Goal: Contribute content: Contribute content

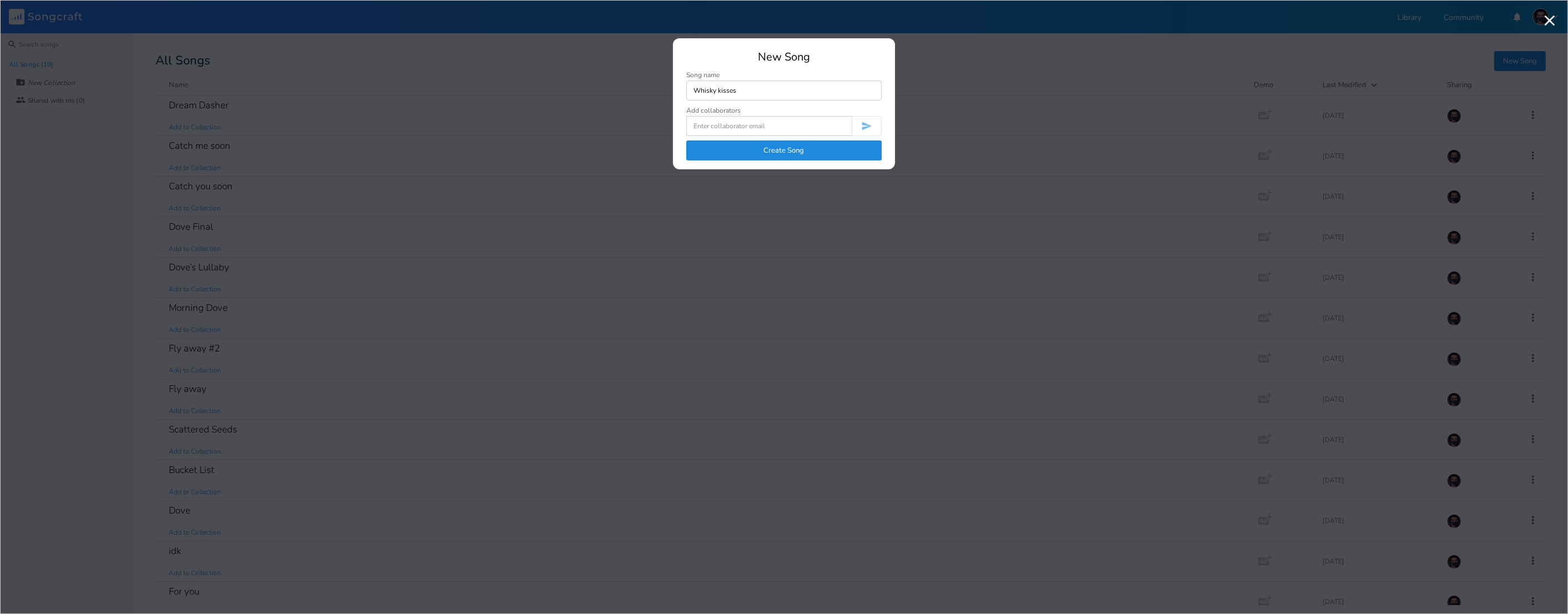
type input "Whisky kisses"
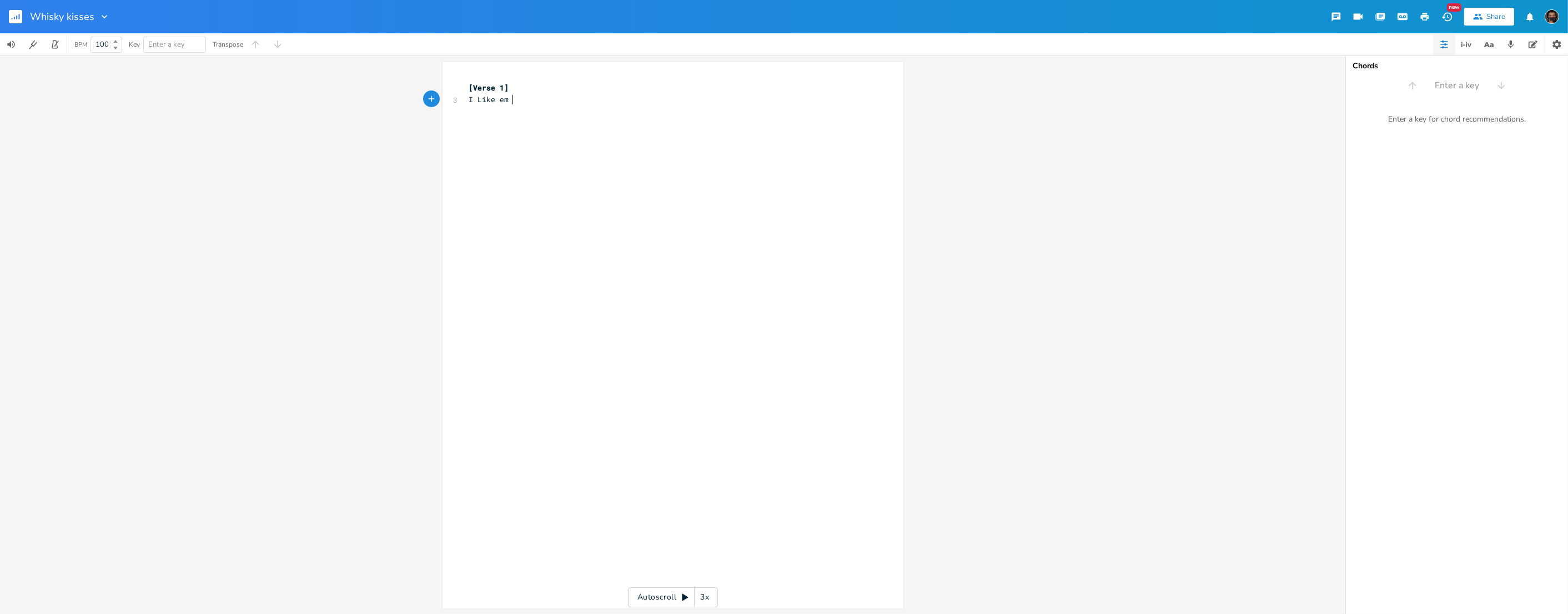
scroll to position [4, 0]
type textarea "I Like em neat"
type textarea "i"
type textarea "I like [PERSON_NAME] and harde"
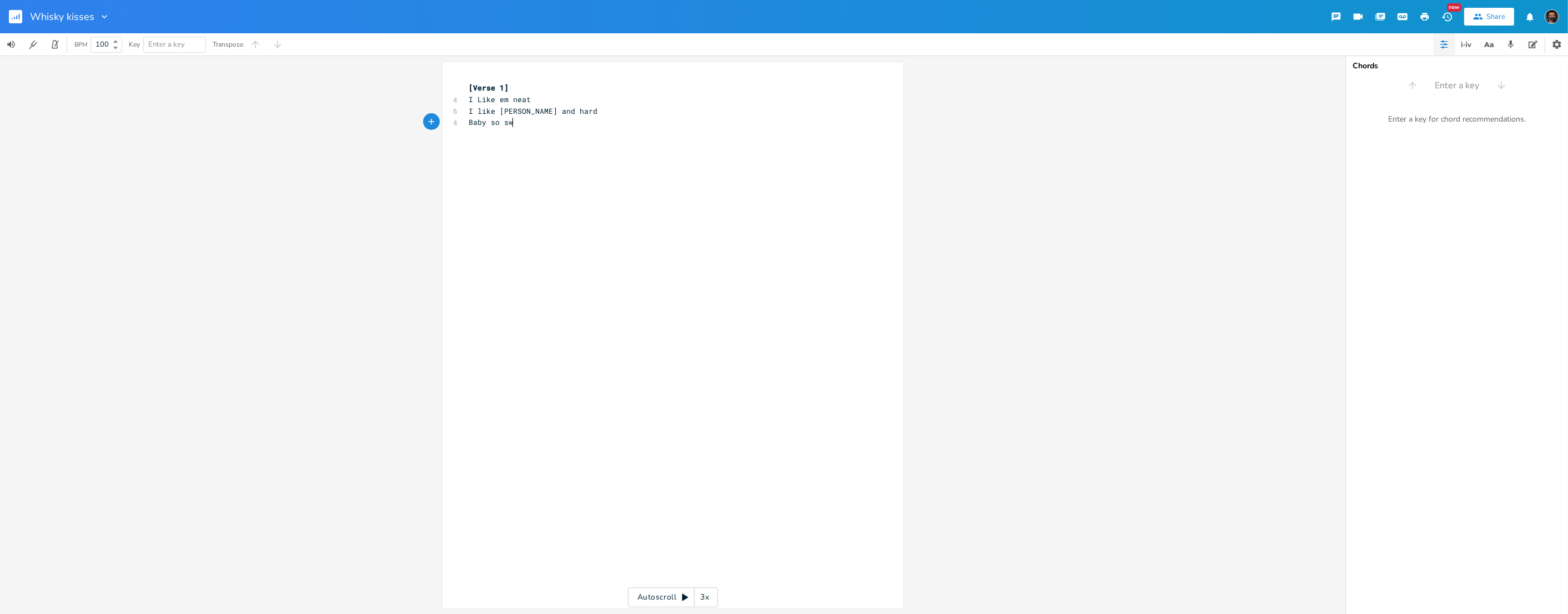
scroll to position [0, 53]
type textarea "Baby so sww"
type textarea "eeyt"
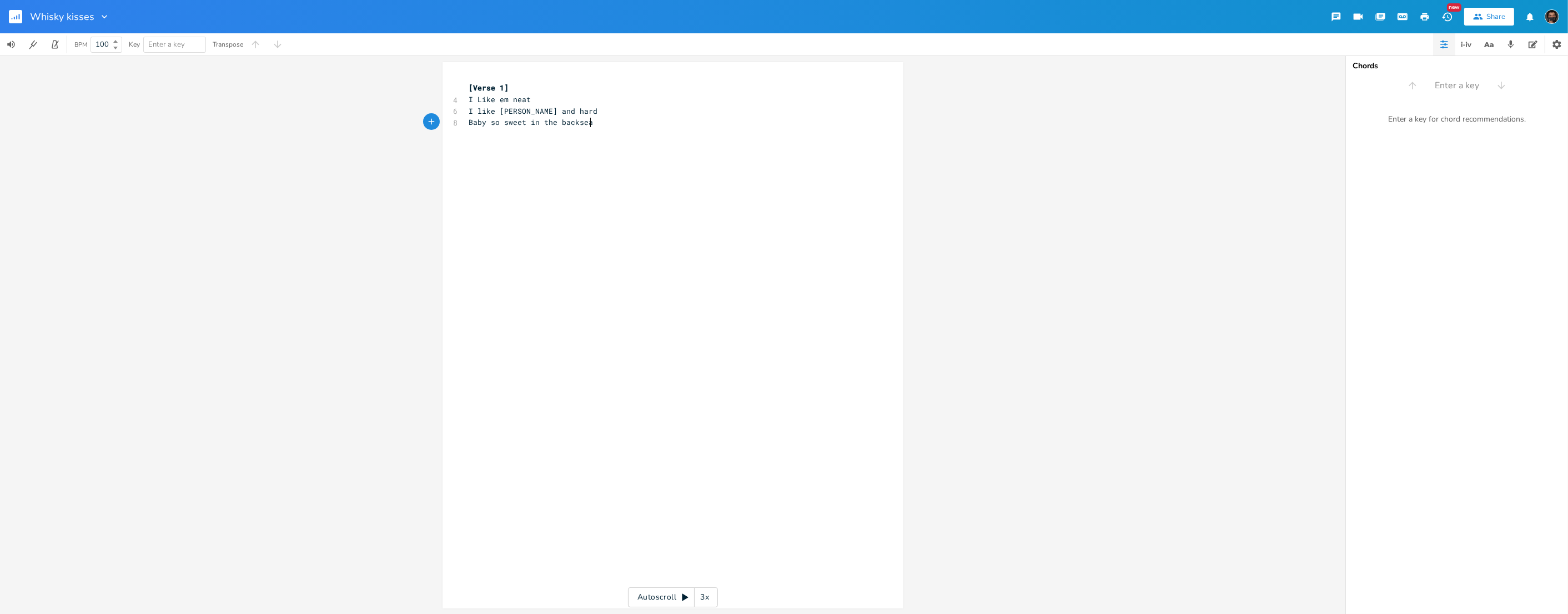
type textarea "t in the backseat"
type textarea "of your car"
type textarea "we dont pretend"
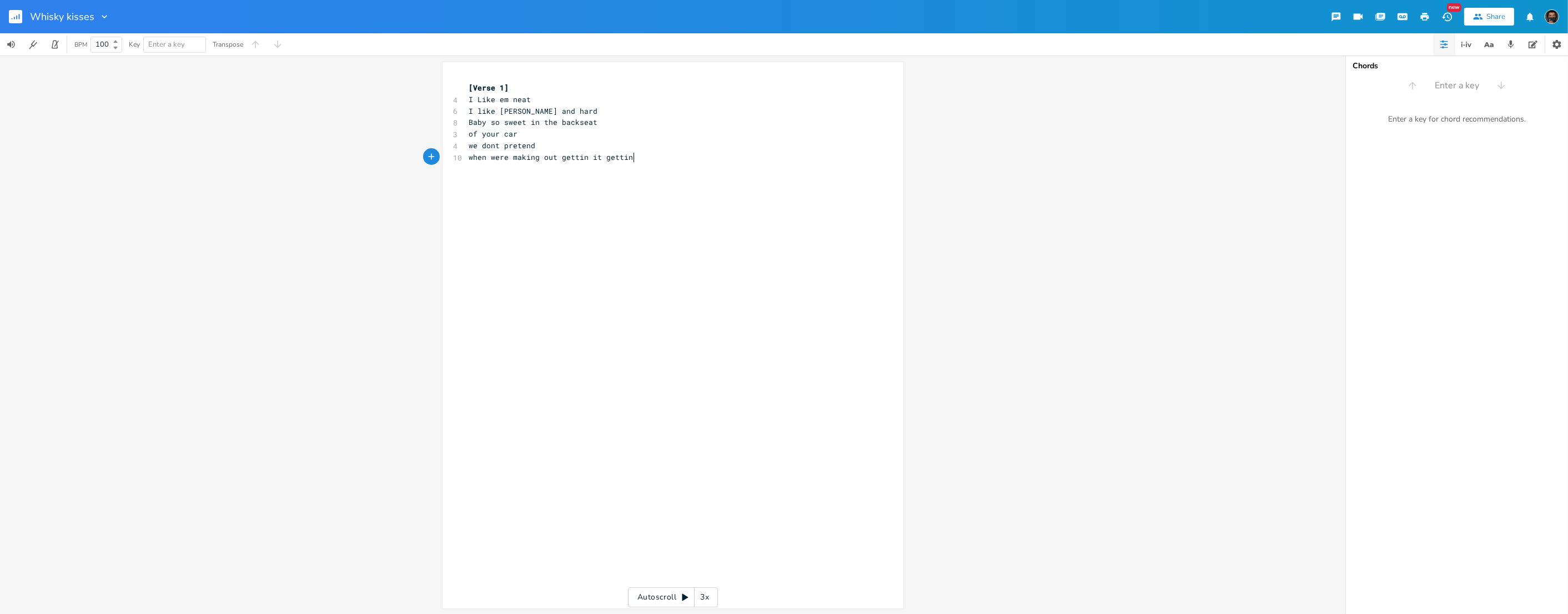
scroll to position [0, 153]
type textarea "when were making out gettin it gettin it on"
type textarea "to keep me a"
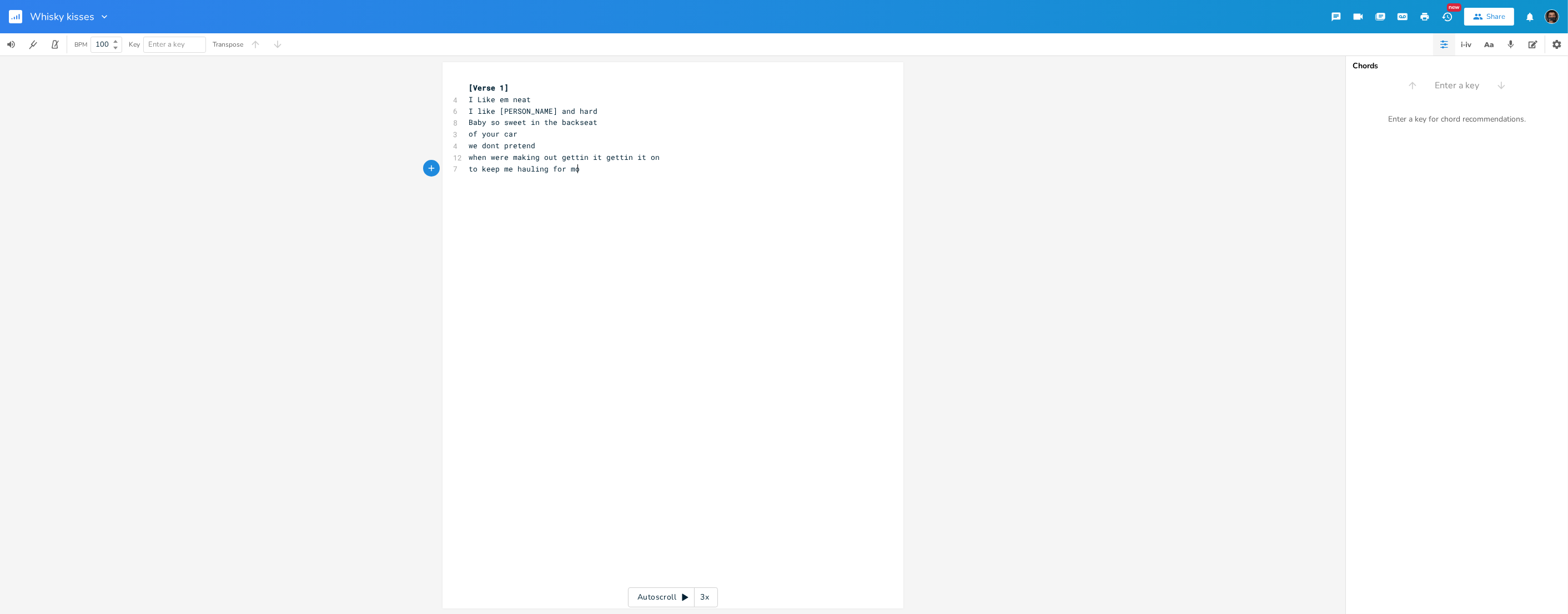
type textarea "hauling for more"
type textarea "when im alone i"
type textarea "i call you on the phone"
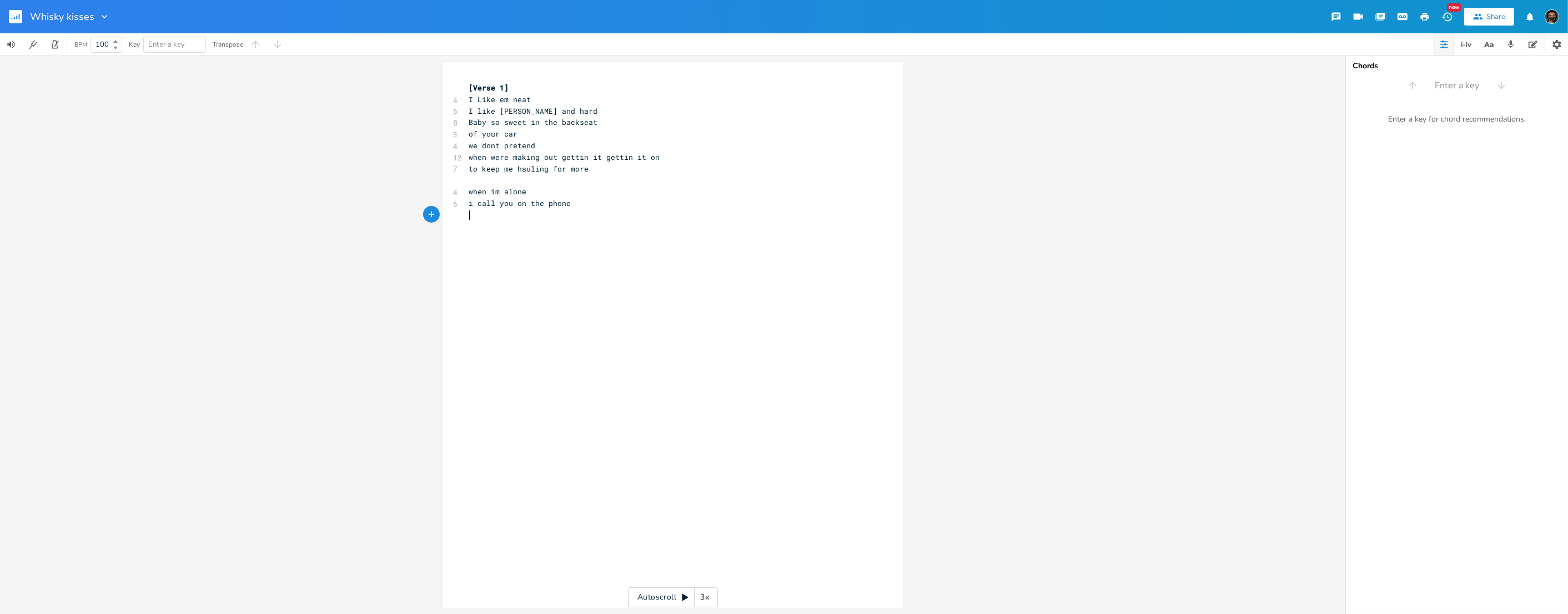
scroll to position [0, 0]
type textarea "are you ar"
type textarea "t j"
type textarea "Hom"
type textarea "home drinking wi"
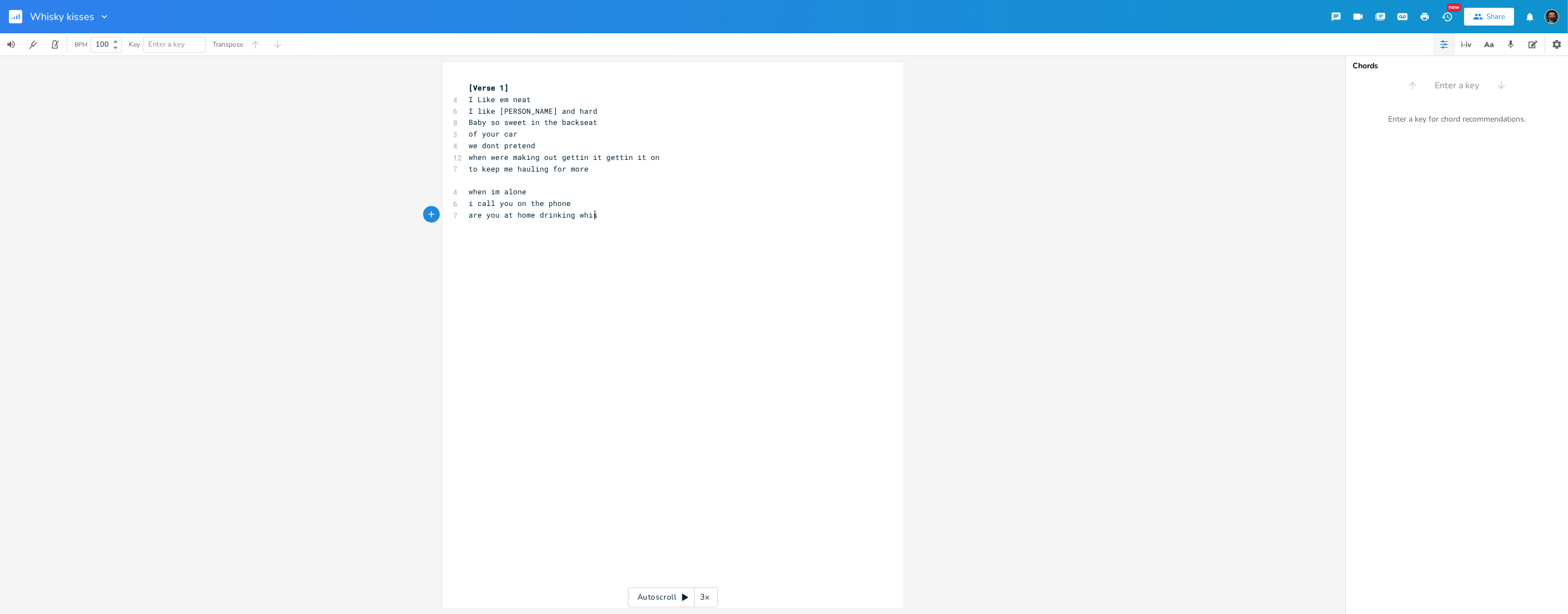
type textarea "hisl"
type textarea "key"
type textarea "I gotta know"
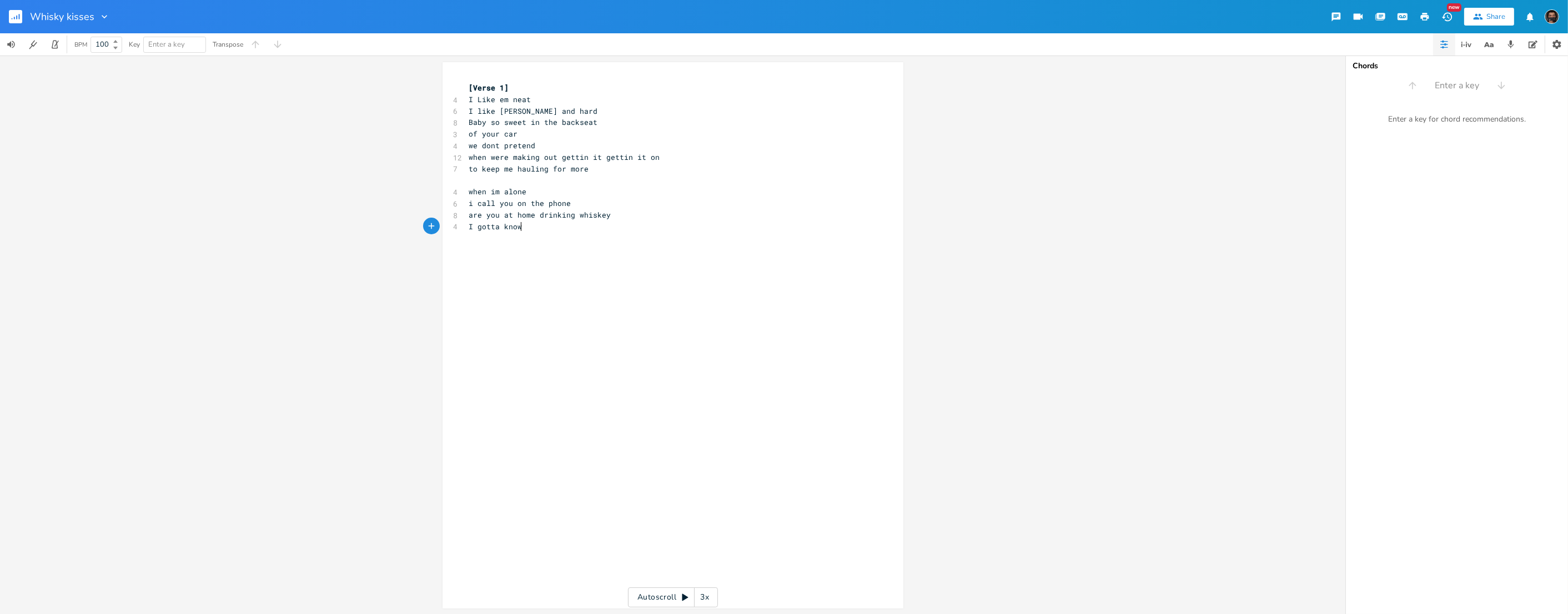
scroll to position [0, 0]
type textarea "cause if you are"
type textarea "im gonna hop in my car"
type textarea "and hary y"
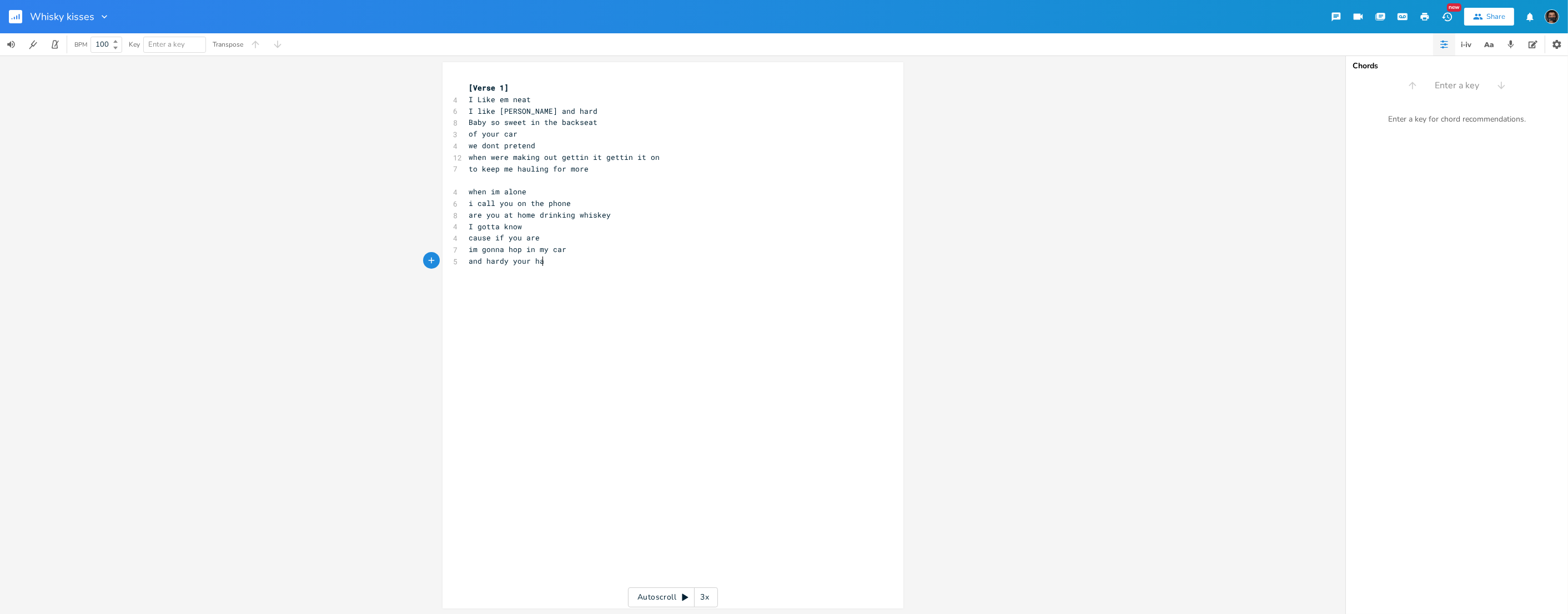
type textarea "rdy your har"
type textarea "and pour me a glass of my own"
type textarea "Then get me some whiske"
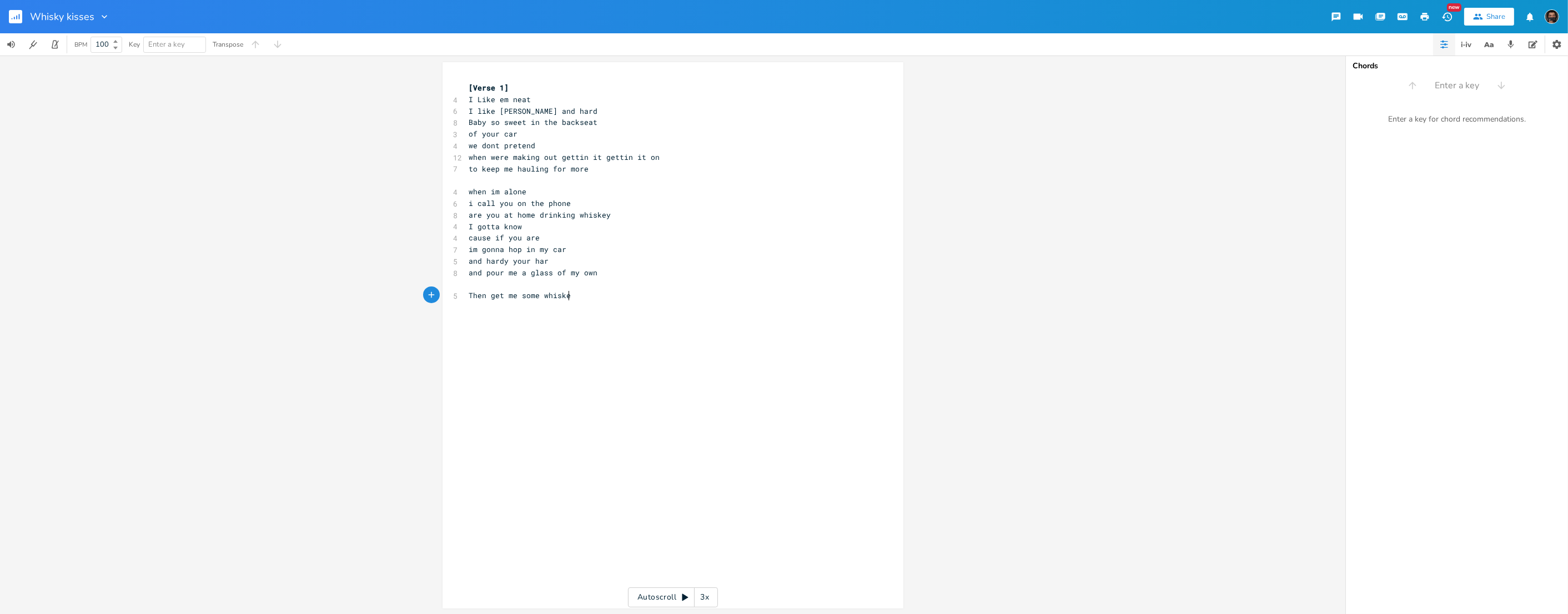
scroll to position [0, 0]
type textarea "ey"
type textarea "key kisses"
type textarea "whisky"
type textarea "ey kisses"
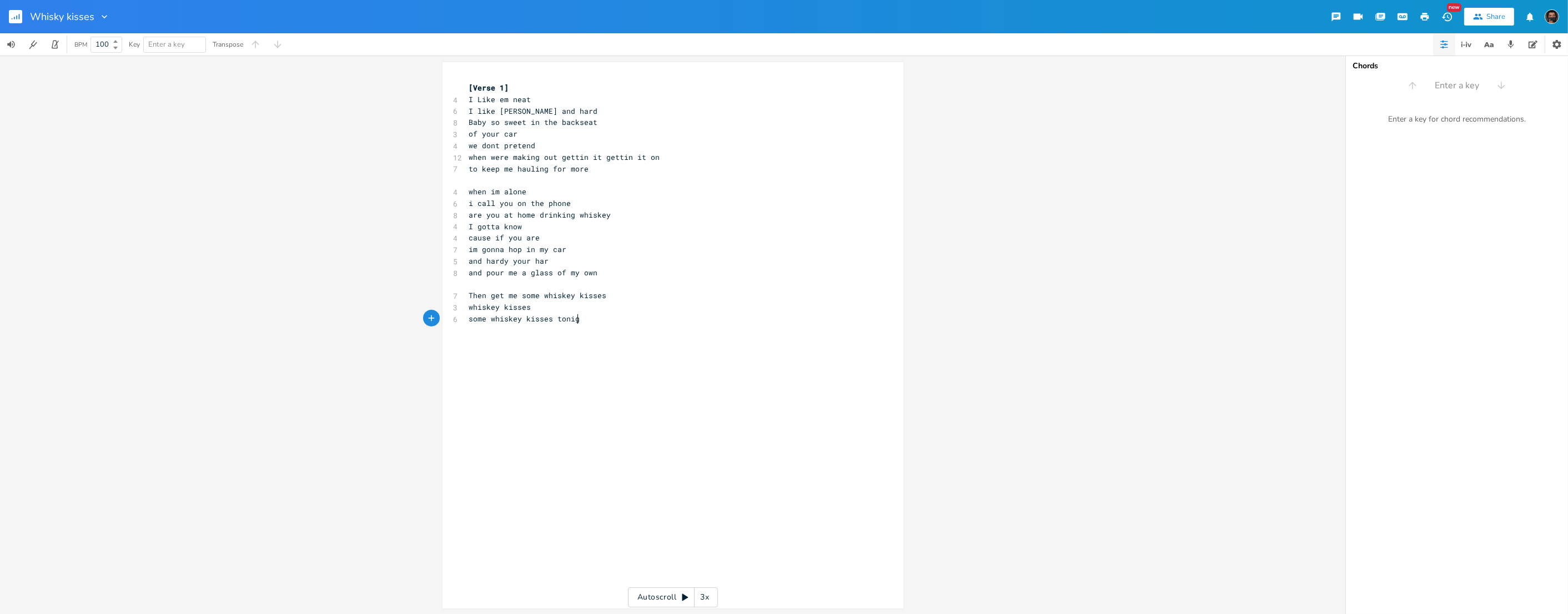
type textarea "some whiskey kisses tonight"
type textarea "Your'e"
type textarea "'re tempting me ti"
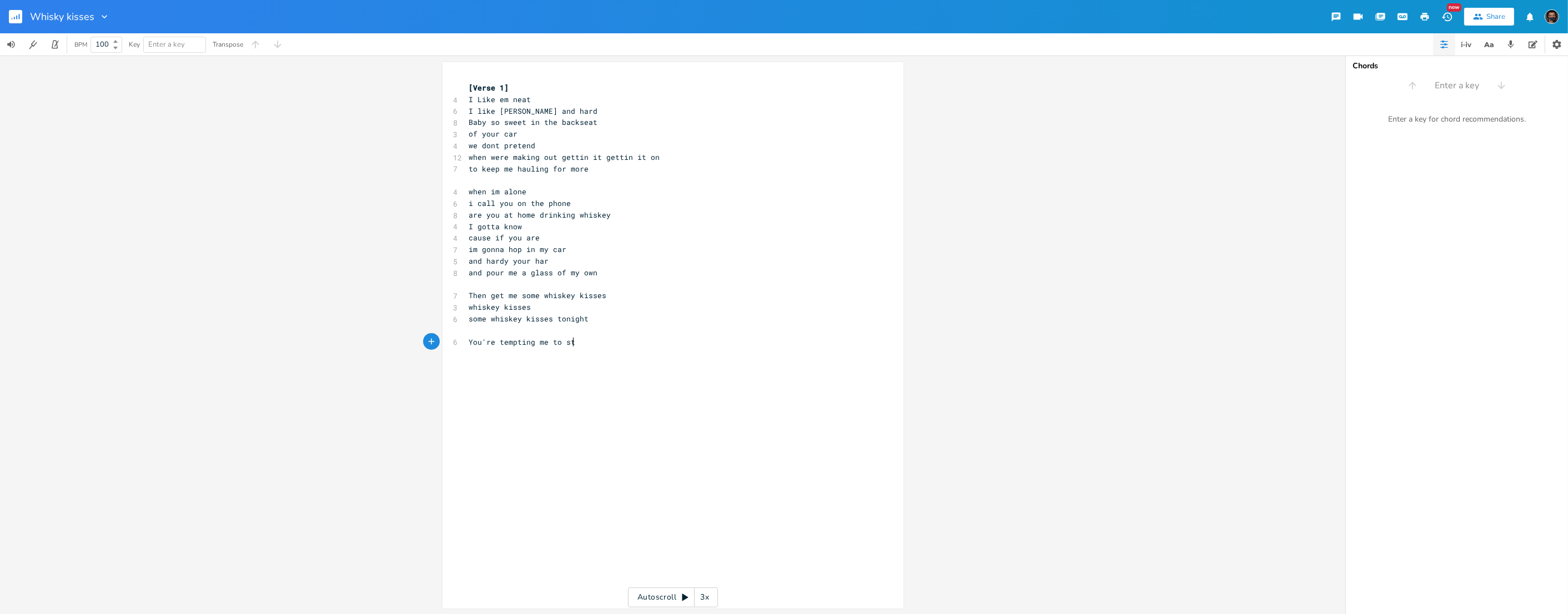
type textarea "o stay"
type textarea "but love gets in the way"
type textarea "from o"
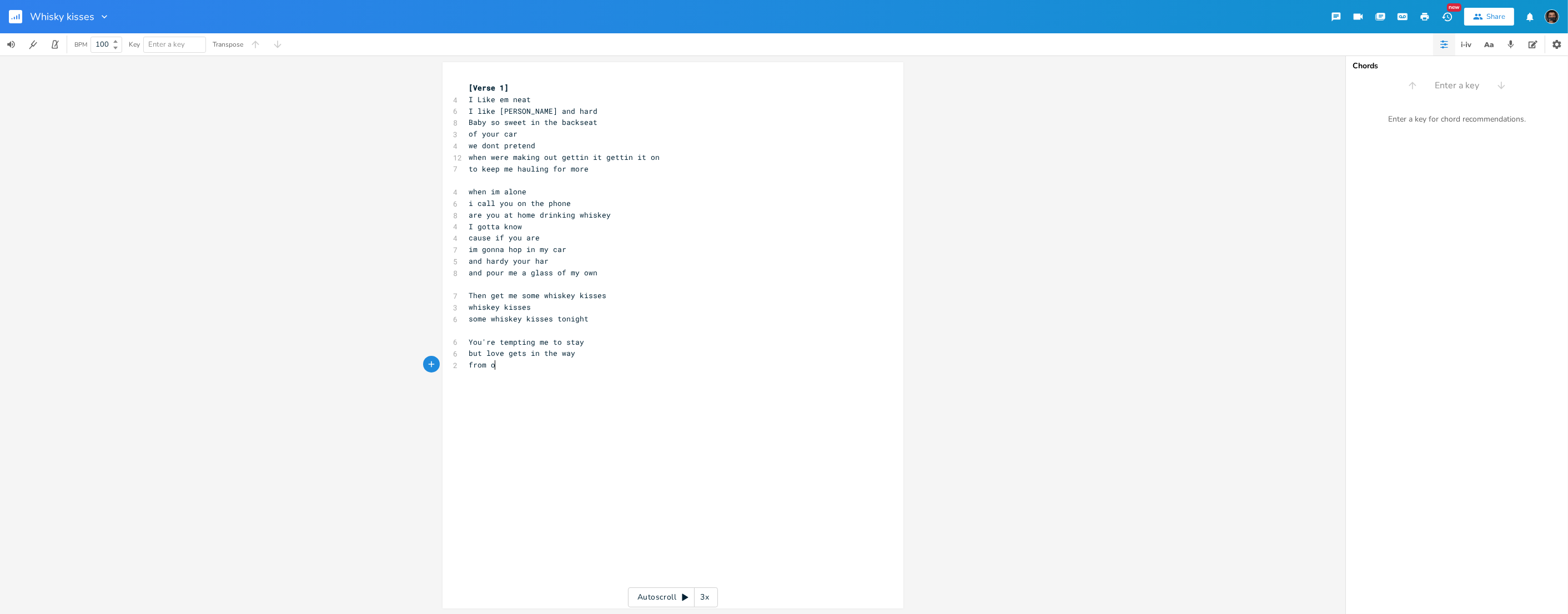
scroll to position [0, 0]
type textarea "all of this"
type textarea "ose whiskey kiss"
type textarea "sse"
type textarea "es tonight"
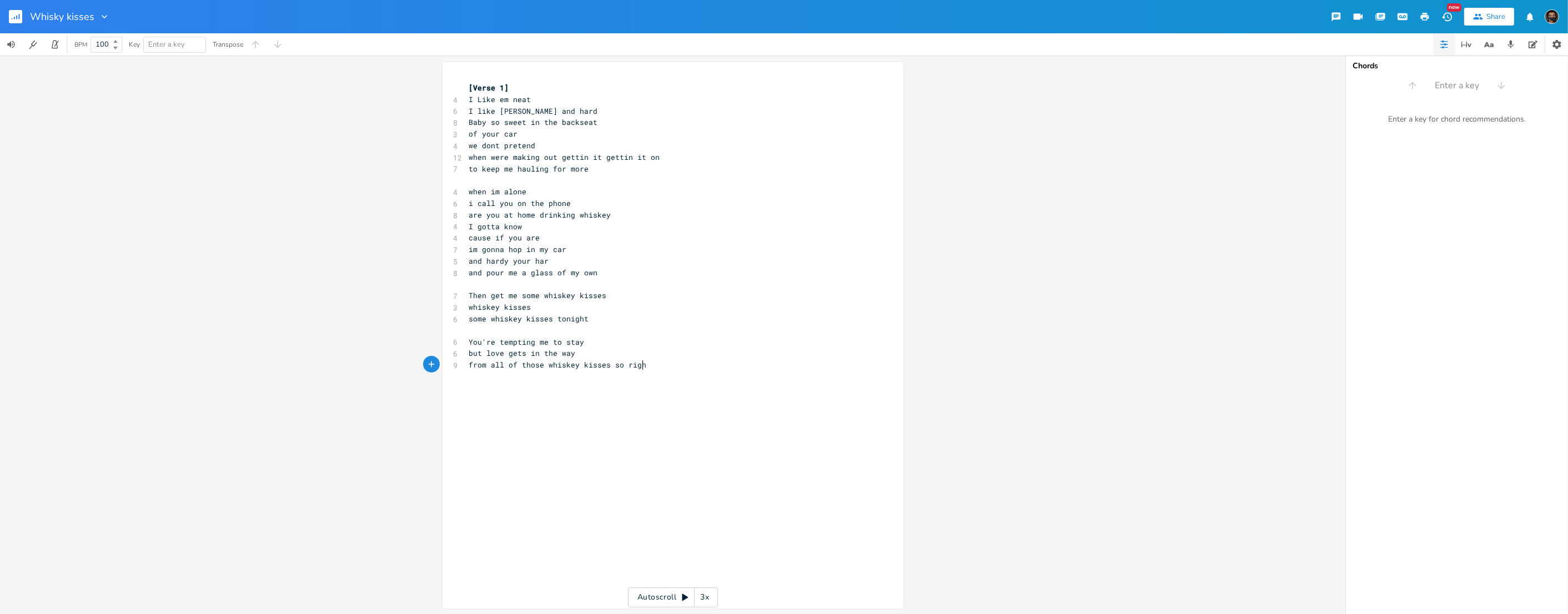
type textarea "so right"
type textarea "now im shoving you in the [PERSON_NAME]"
type textarea "corner"
type textarea "making your"
type textarea "betg"
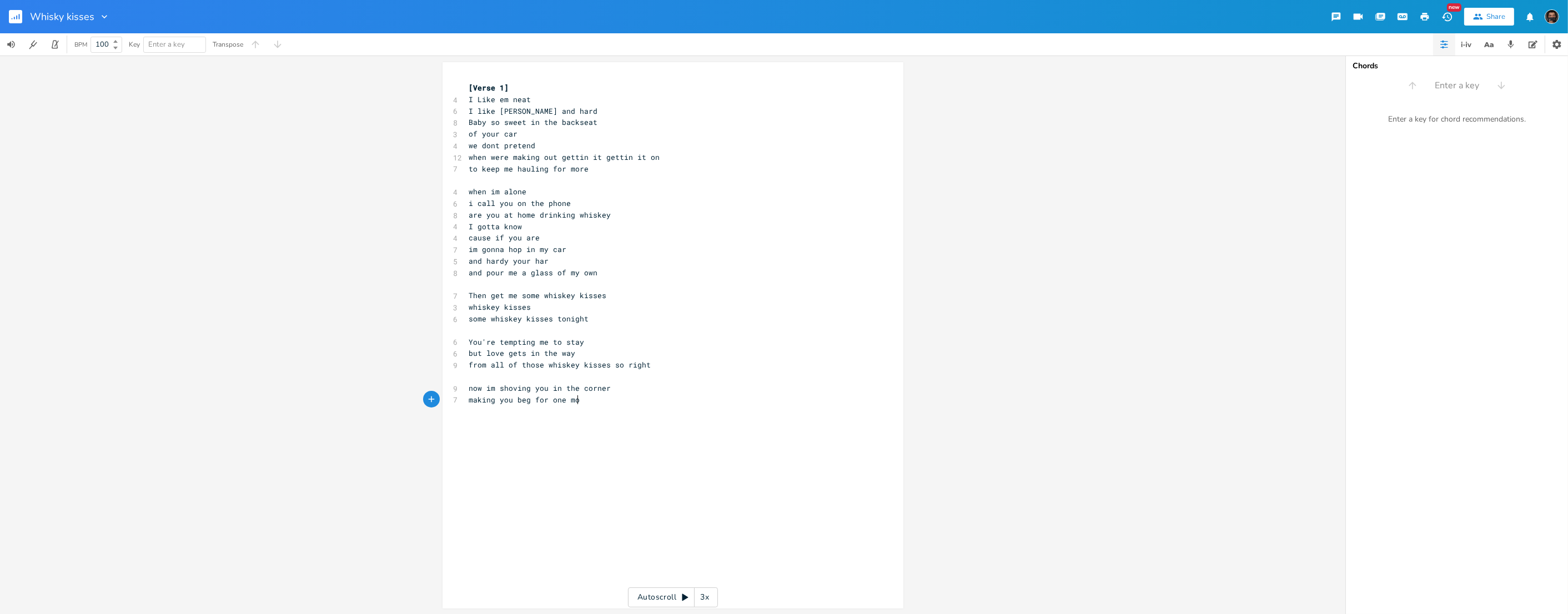
type textarea "g for one more"
type textarea "one of those whikey"
type textarea "skey kisses tongit"
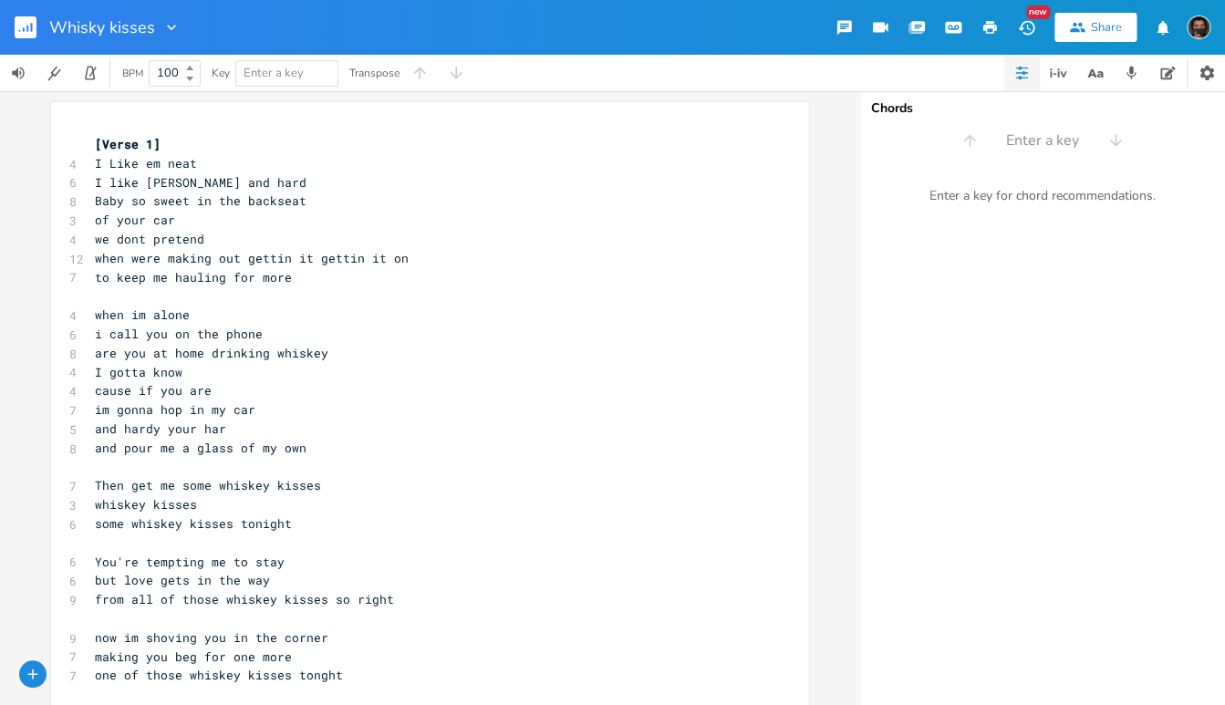
type textarea "ht"
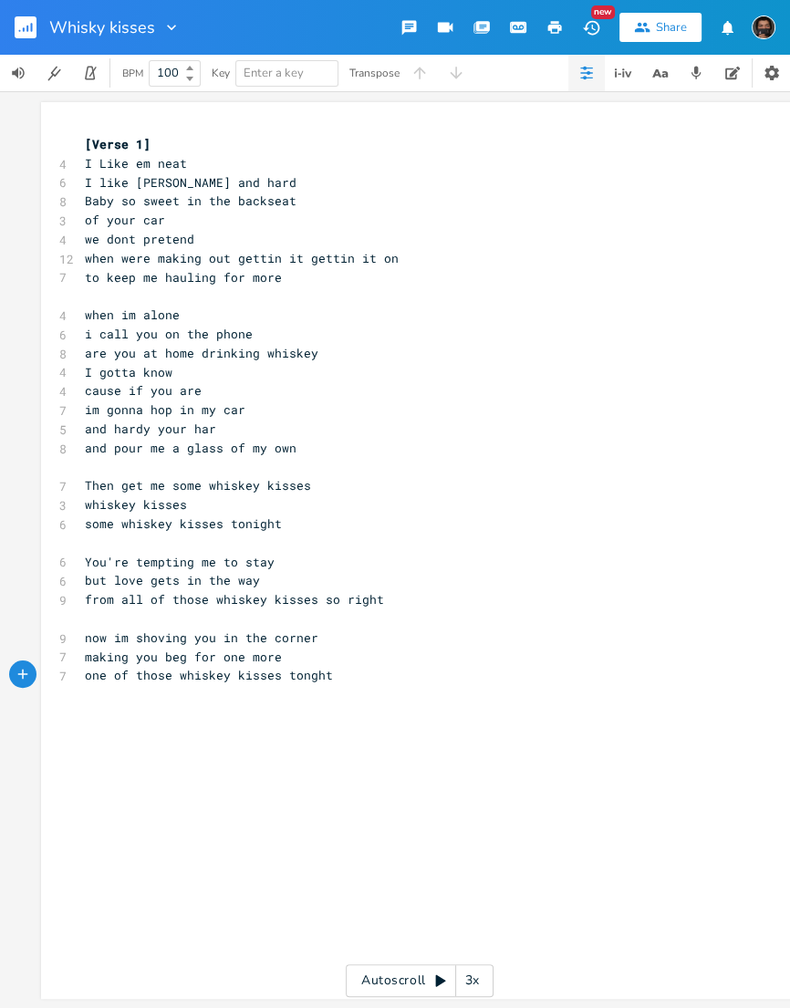
click at [80, 468] on div "[Verse 1] 4 I Like em neat 6 I like [PERSON_NAME] and hard 8 Baby so sweet in t…" at bounding box center [419, 550] width 757 height 897
click at [99, 468] on pre "​" at bounding box center [410, 467] width 659 height 19
click at [594, 75] on button "button" at bounding box center [586, 73] width 36 height 36
click at [126, 473] on pre "​" at bounding box center [410, 467] width 659 height 19
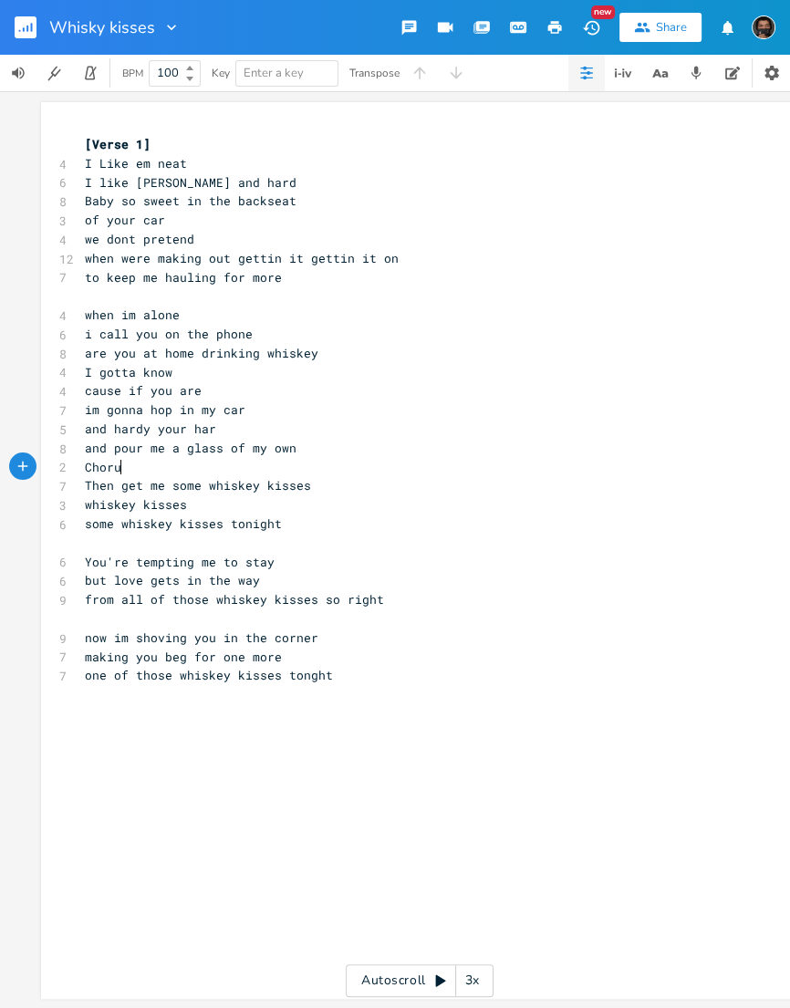
scroll to position [0, 49]
type textarea "Chorus"
type textarea "​"
click at [137, 483] on span "Then get me some whiskey kisses" at bounding box center [198, 485] width 226 height 16
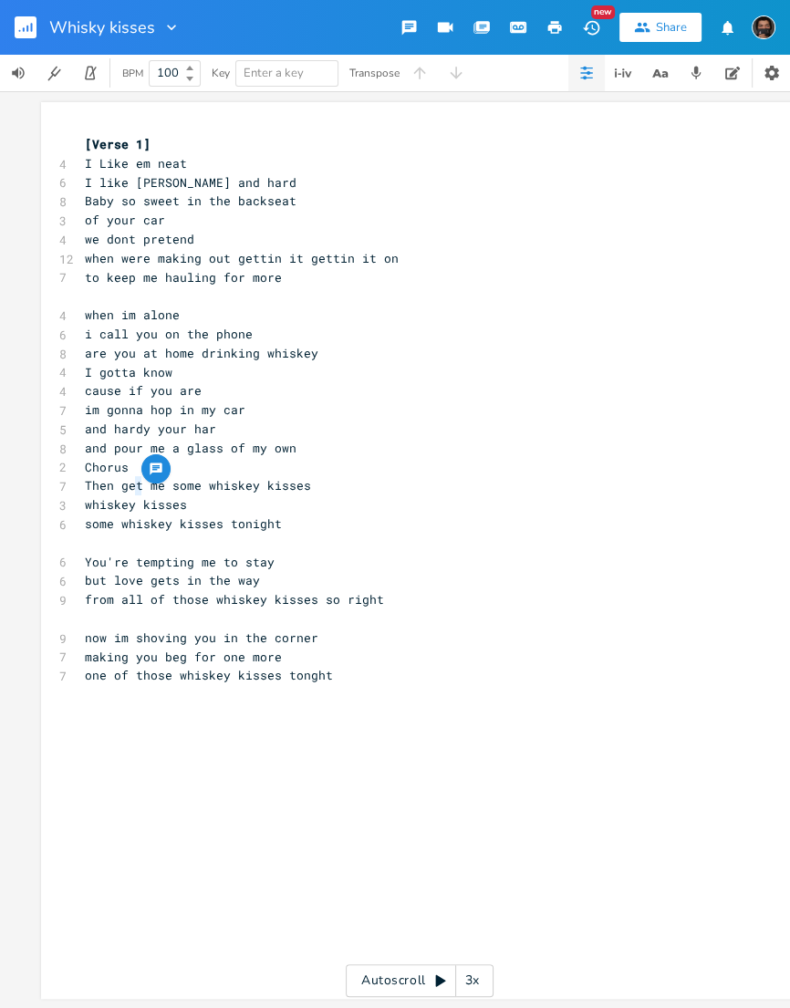
drag, startPoint x: 143, startPoint y: 476, endPoint x: 119, endPoint y: 472, distance: 25.0
click at [119, 472] on div "t x [Verse 1] 4 I Like em neat 6 I like [PERSON_NAME] and hard 8 Baby so sweet …" at bounding box center [419, 550] width 757 height 897
type textarea "Chorus"
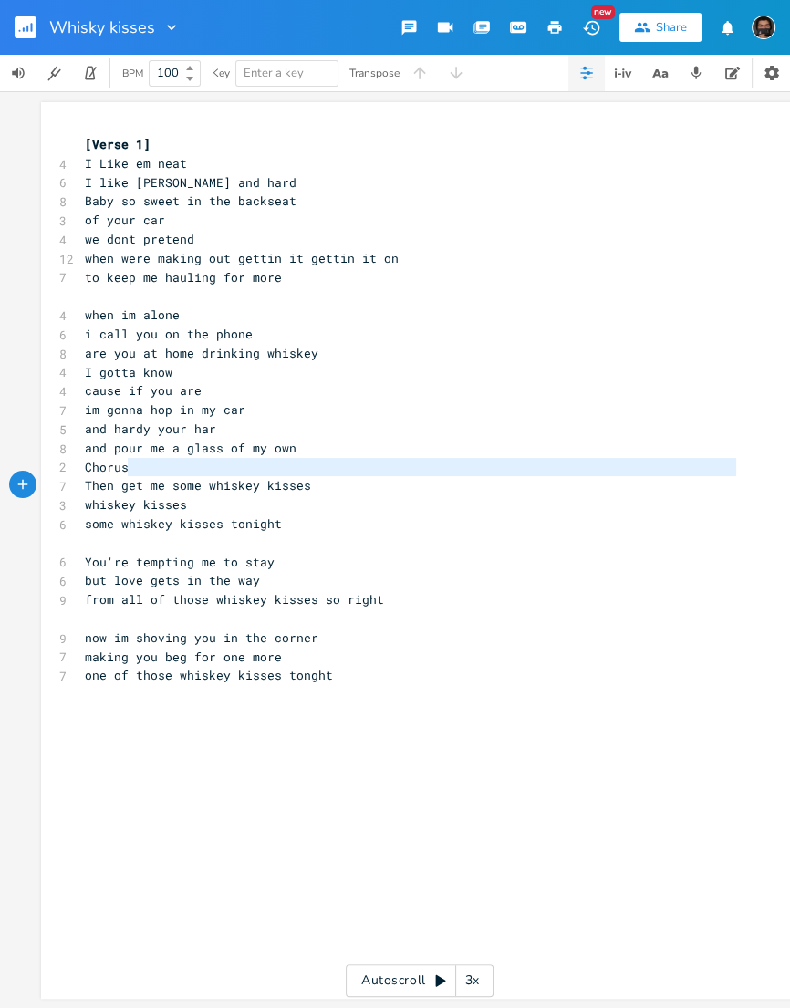
type textarea "Chorus"
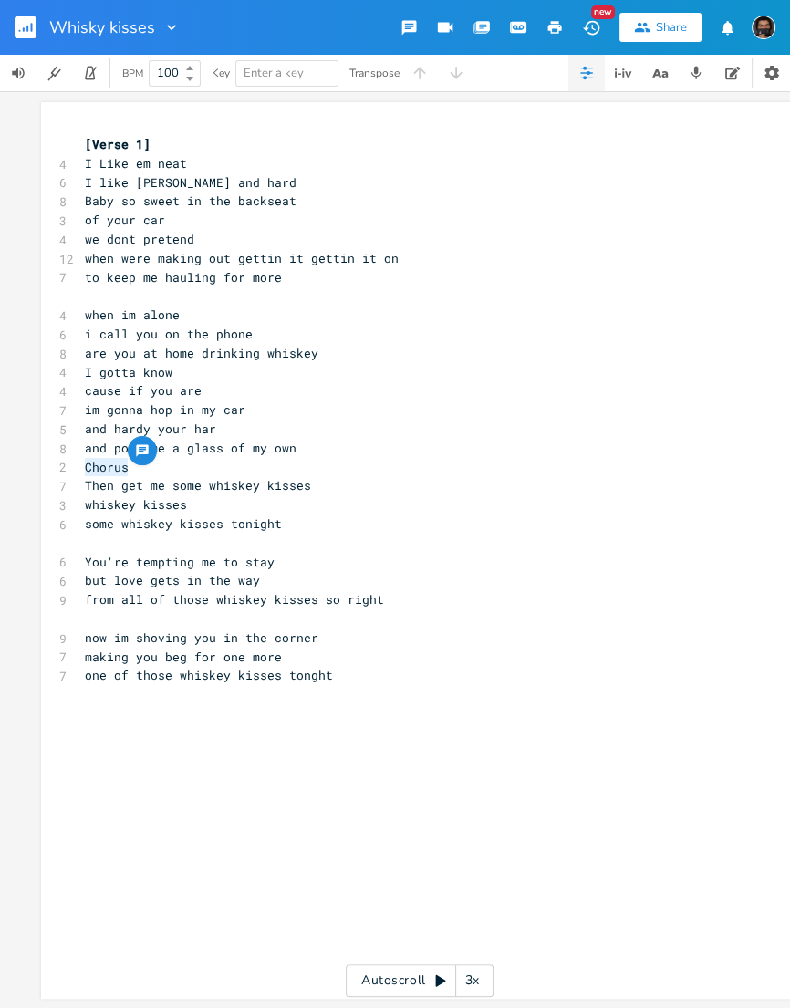
drag, startPoint x: 129, startPoint y: 467, endPoint x: 78, endPoint y: 463, distance: 51.2
click at [78, 463] on div "Chorus x [Verse 1] 4 I Like em neat 6 I like [PERSON_NAME] and hard 8 Baby so s…" at bounding box center [419, 550] width 757 height 897
click at [24, 471] on icon "button" at bounding box center [23, 466] width 16 height 16
click at [130, 468] on pre at bounding box center [410, 467] width 659 height 19
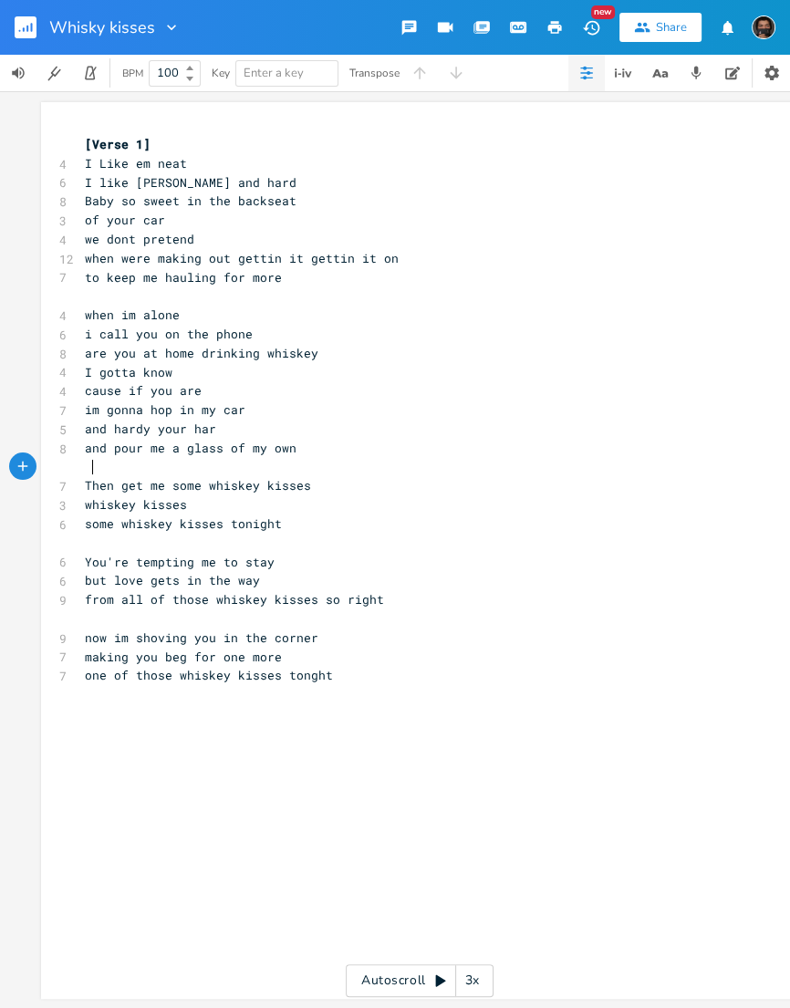
click at [195, 470] on pre at bounding box center [410, 467] width 659 height 19
click at [134, 467] on pre at bounding box center [410, 467] width 659 height 19
drag, startPoint x: 86, startPoint y: 148, endPoint x: 151, endPoint y: 147, distance: 65.7
click at [158, 145] on pre "[Verse 1]" at bounding box center [410, 144] width 659 height 19
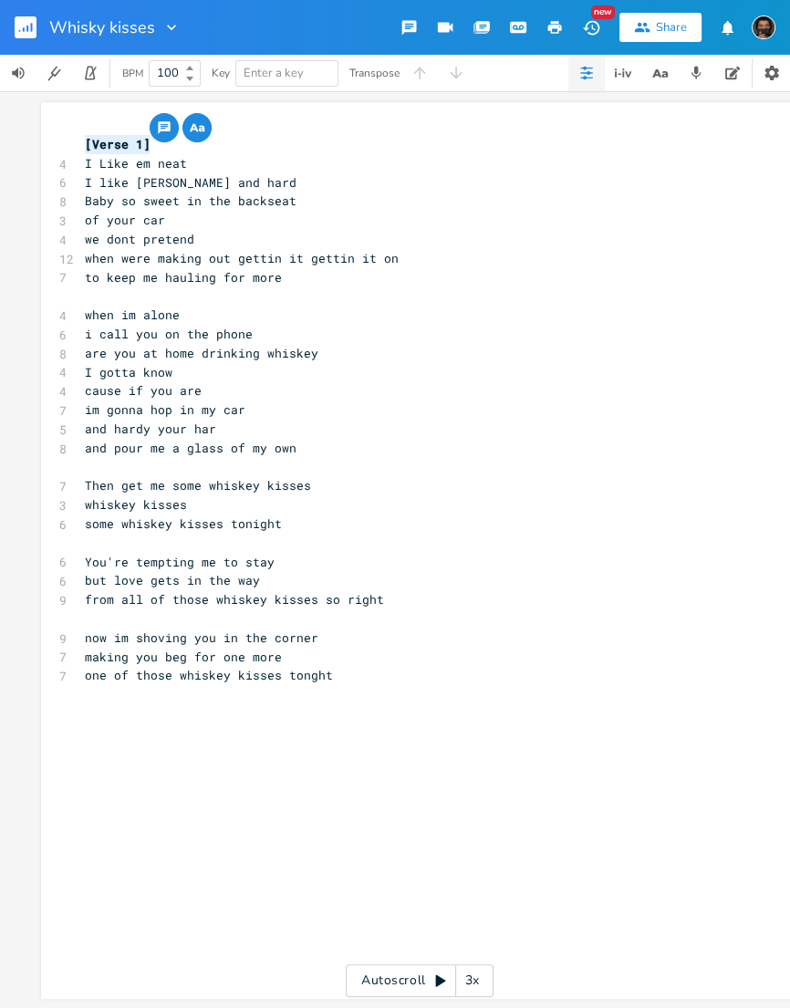
type textarea "​[Verse 1]"
click at [96, 468] on pre at bounding box center [410, 467] width 659 height 19
type textarea "​"
paste textarea
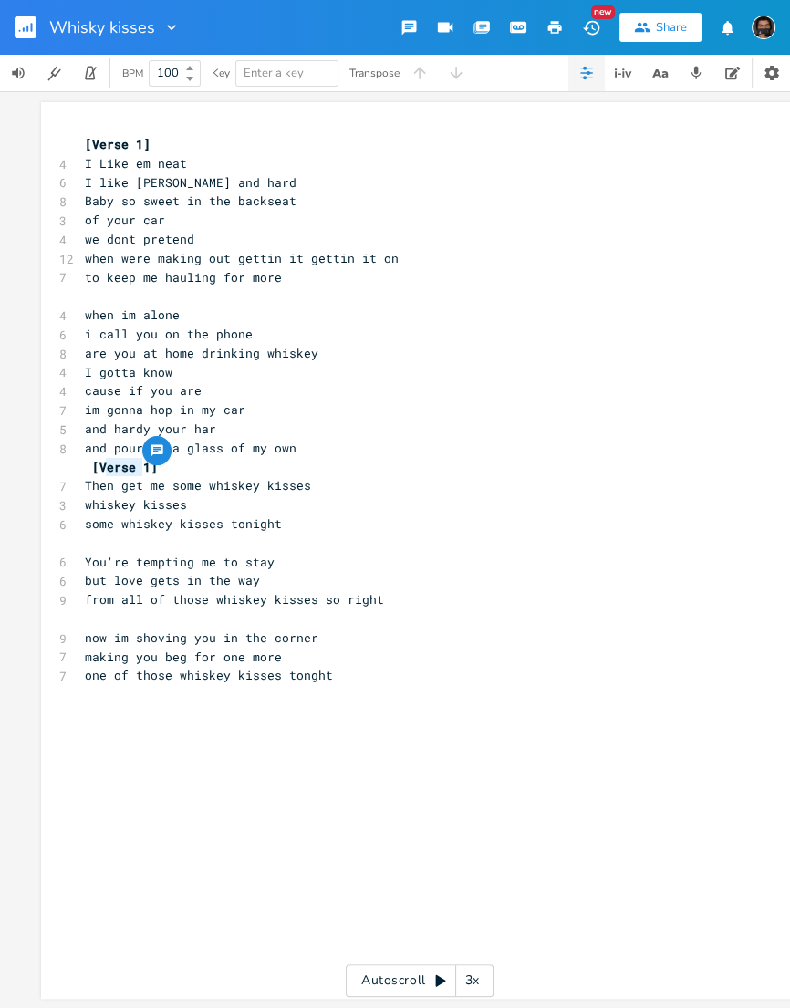
scroll to position [0, 39]
drag, startPoint x: 103, startPoint y: 468, endPoint x: 151, endPoint y: 468, distance: 47.4
click at [151, 468] on span "[Verse 1]" at bounding box center [125, 467] width 66 height 16
type textarea "Ch"
type textarea "orus 1"
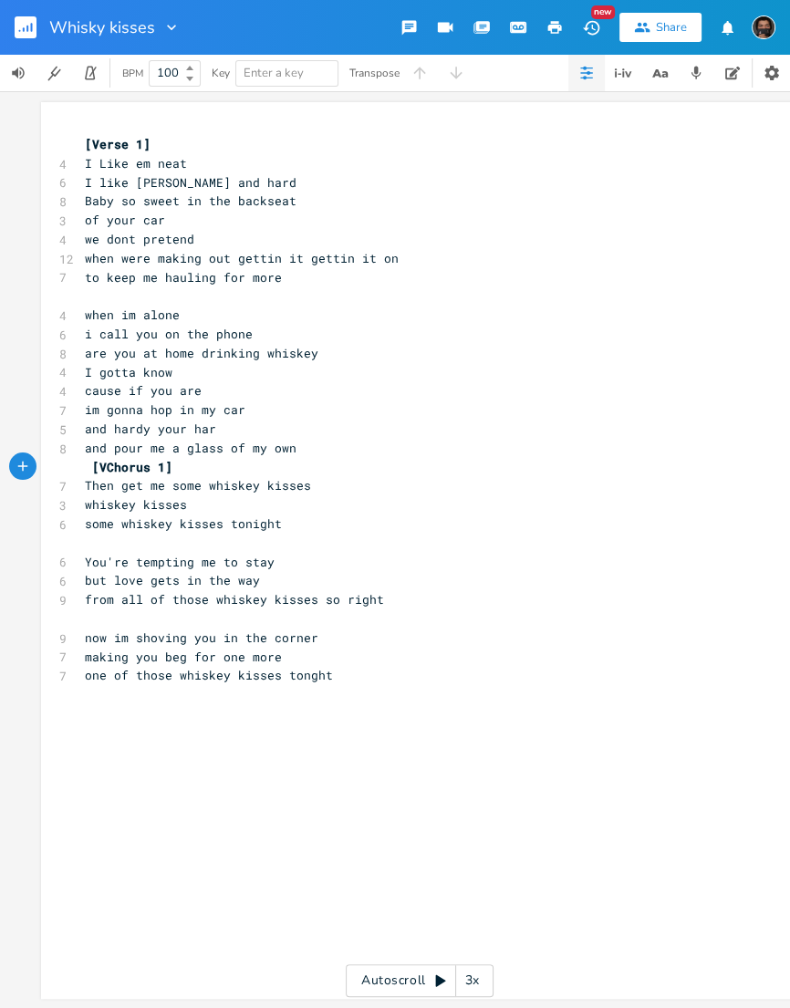
scroll to position [0, 0]
click at [97, 545] on pre "​" at bounding box center [410, 543] width 659 height 19
